Goal: Information Seeking & Learning: Learn about a topic

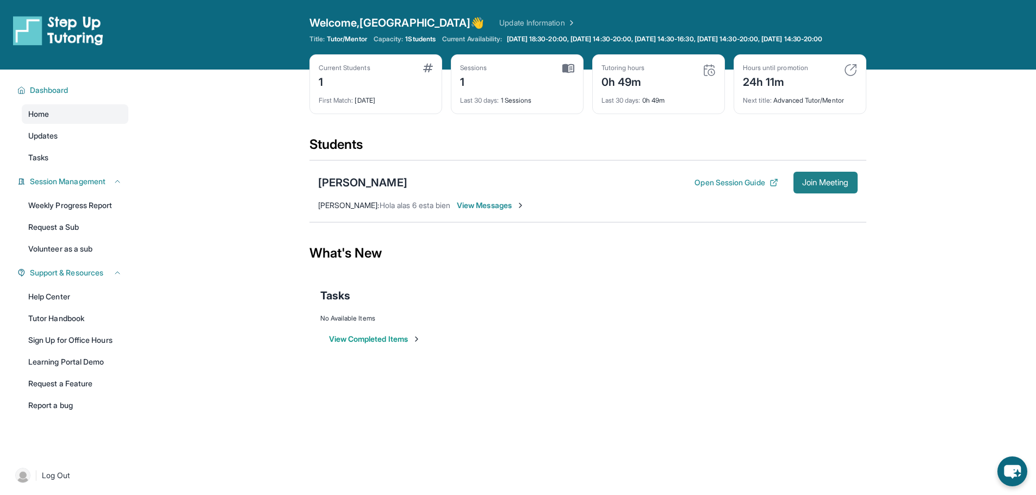
click at [828, 186] on span "Join Meeting" at bounding box center [825, 182] width 47 height 7
click at [96, 143] on link "Updates" at bounding box center [75, 136] width 107 height 20
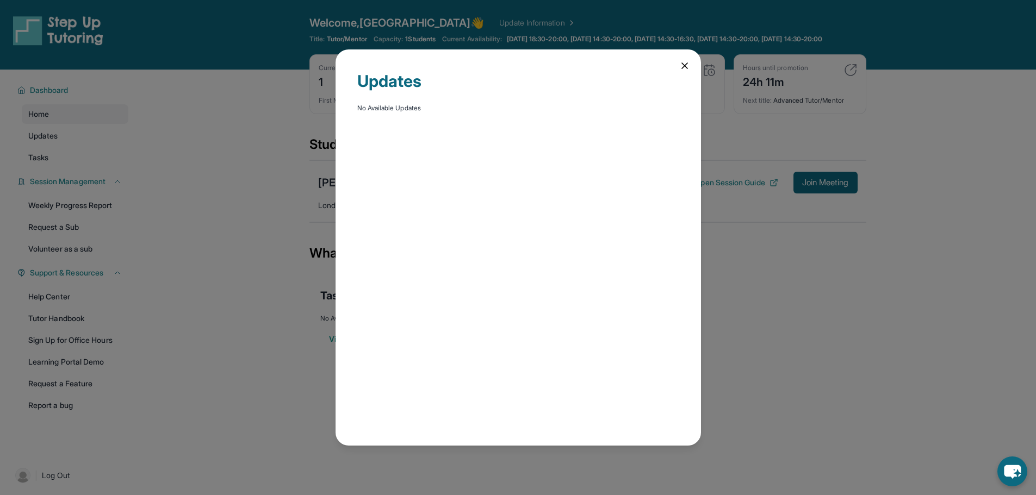
click at [686, 71] on icon at bounding box center [684, 65] width 11 height 11
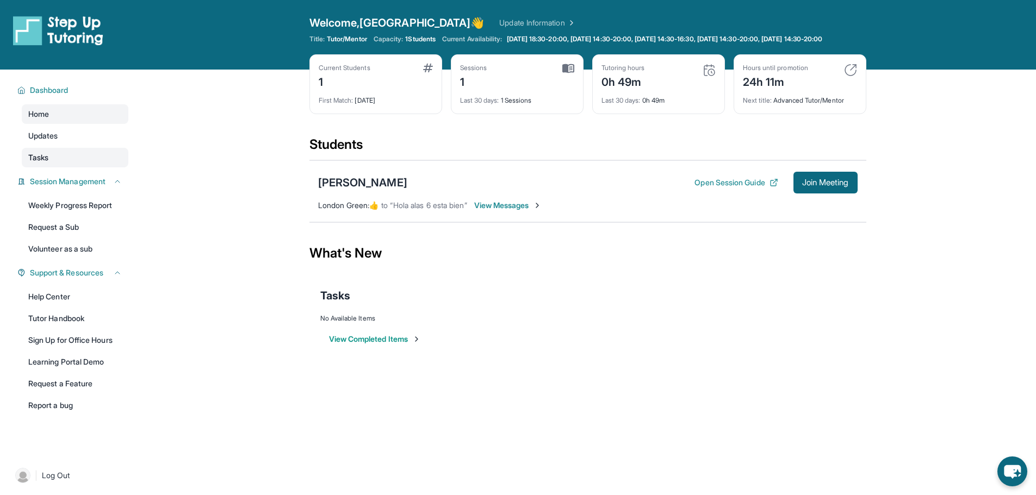
click at [113, 168] on link "Tasks" at bounding box center [75, 158] width 107 height 20
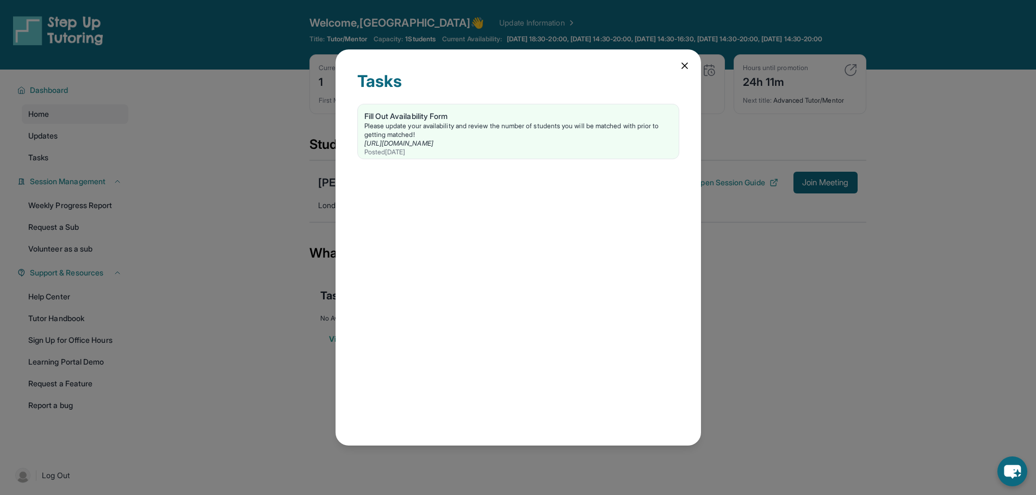
click at [681, 67] on icon at bounding box center [684, 65] width 11 height 11
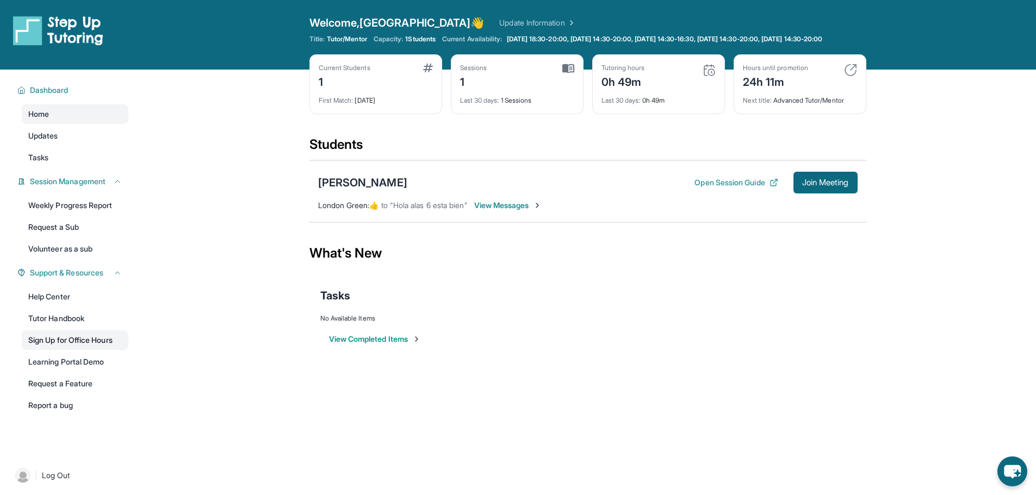
click at [113, 350] on link "Sign Up for Office Hours" at bounding box center [75, 341] width 107 height 20
click at [96, 215] on link "Weekly Progress Report" at bounding box center [75, 206] width 107 height 20
click at [55, 327] on link "Tutor Handbook" at bounding box center [75, 319] width 107 height 20
